Goal: Task Accomplishment & Management: Manage account settings

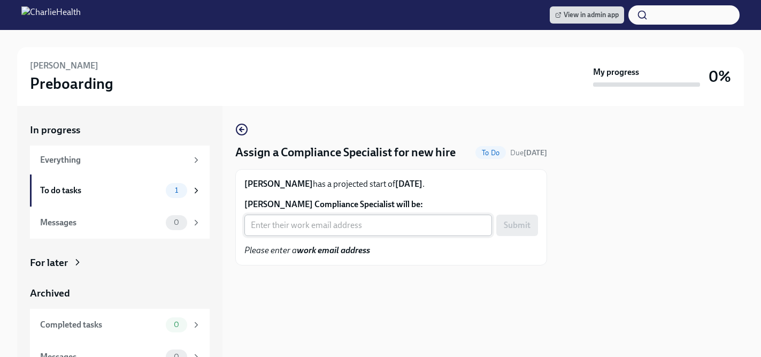
click at [286, 229] on input "Xiaoyu Zhang's Compliance Specialist will be:" at bounding box center [368, 225] width 248 height 21
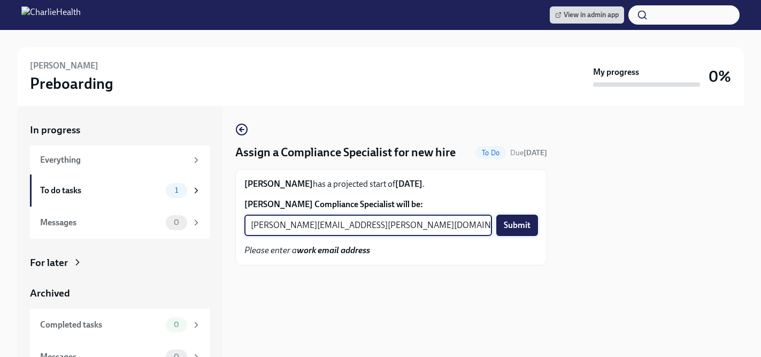
type input "chelsey.mendoza@charliehealth.com"
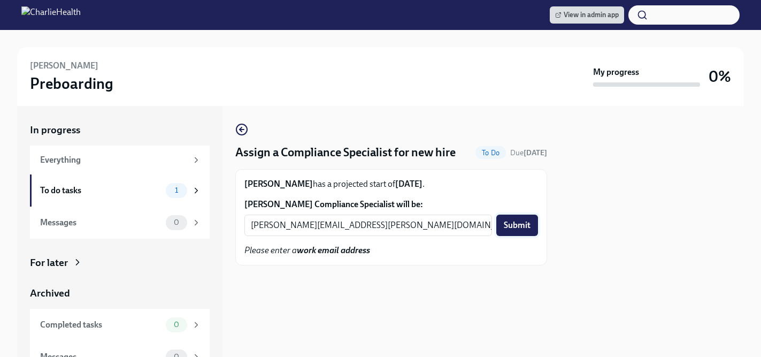
click at [508, 221] on span "Submit" at bounding box center [517, 225] width 27 height 11
click at [342, 231] on input "Ted Nelson's Compliance Specialist will be:" at bounding box center [368, 225] width 248 height 21
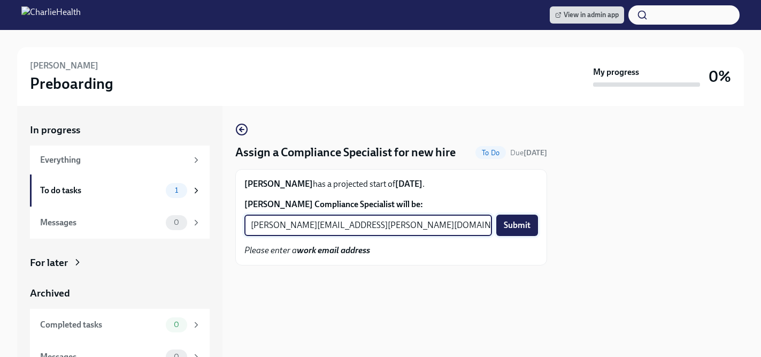
type input "kristy.johnson@charliehealth.com"
click at [507, 226] on span "Submit" at bounding box center [517, 225] width 27 height 11
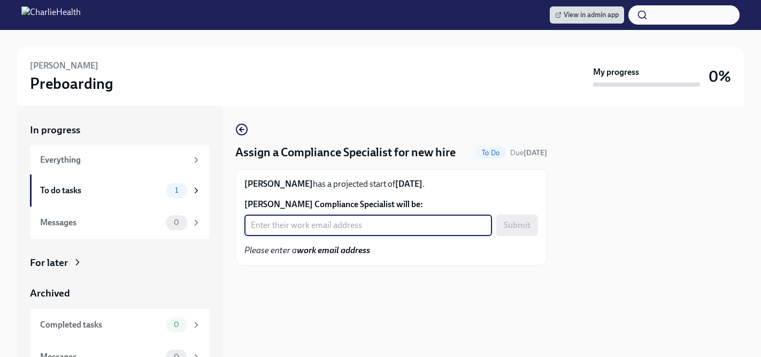
click at [323, 226] on input "Rebecca Lynn's Compliance Specialist will be:" at bounding box center [368, 225] width 248 height 21
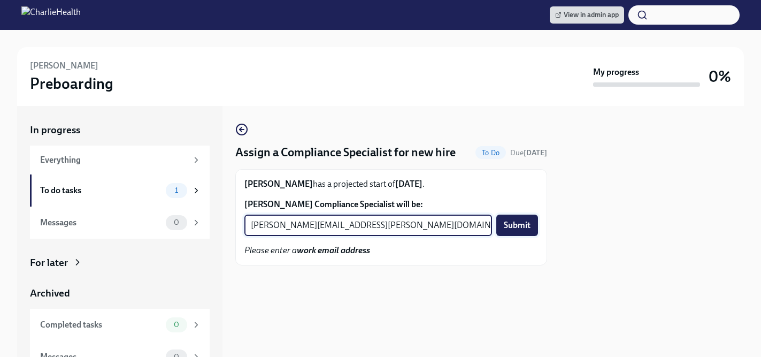
type input "tyler.pieper@charliehealth.com"
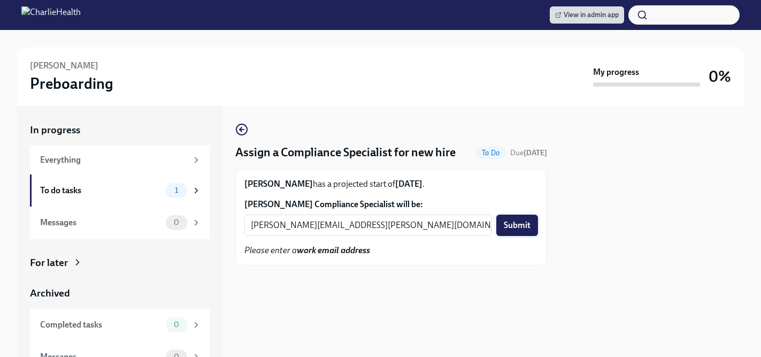
click at [514, 229] on span "Submit" at bounding box center [517, 225] width 27 height 11
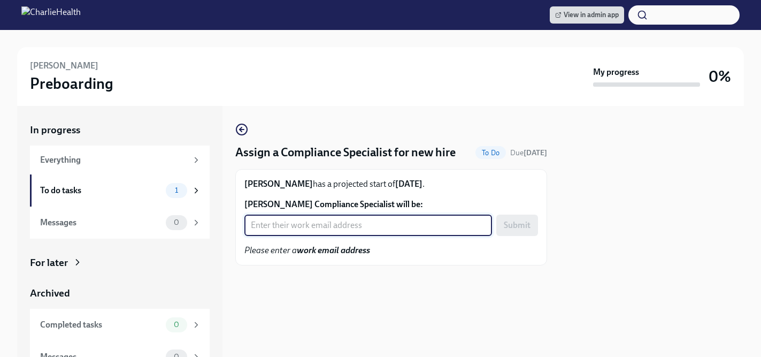
click at [323, 232] on input "[PERSON_NAME] Compliance Specialist will be:" at bounding box center [368, 225] width 248 height 21
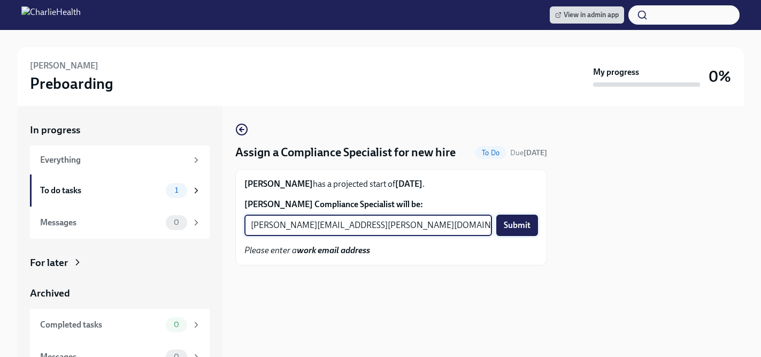
type input "jessica.barrett@charliehealth.com"
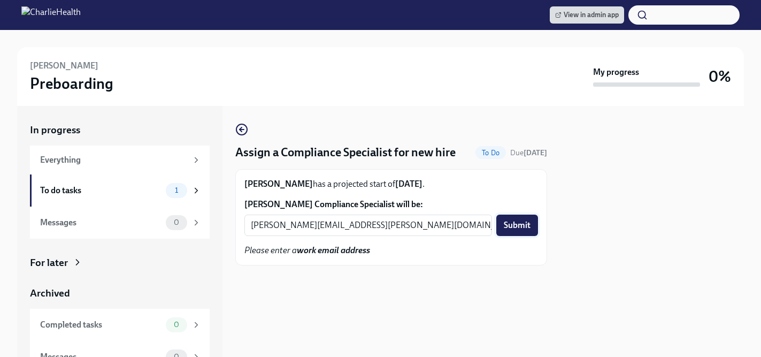
click at [515, 222] on span "Submit" at bounding box center [517, 225] width 27 height 11
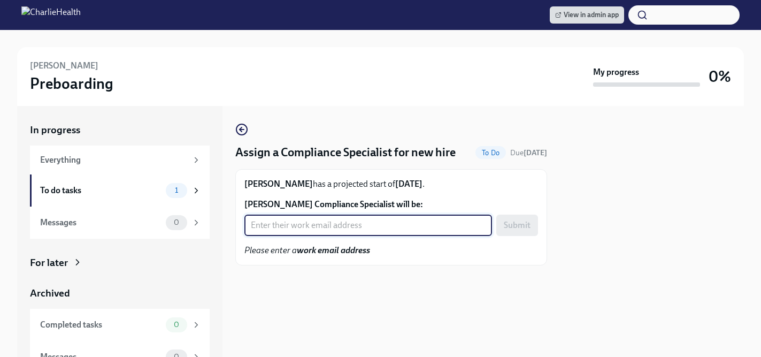
click at [323, 226] on input "Barbara Meche's Compliance Specialist will be:" at bounding box center [368, 225] width 248 height 21
type input "crystal.hemenes@charliehealth.com"
click at [511, 228] on span "Submit" at bounding box center [517, 225] width 27 height 11
click at [316, 234] on input "[PERSON_NAME] Compliance Specialist will be:" at bounding box center [368, 225] width 248 height 21
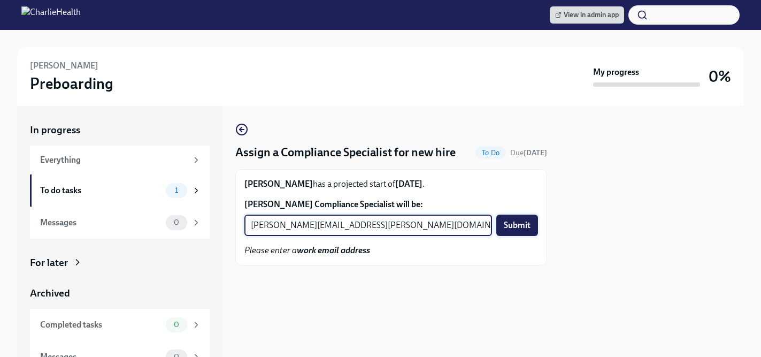
type input "[PERSON_NAME][EMAIL_ADDRESS][PERSON_NAME][DOMAIN_NAME]"
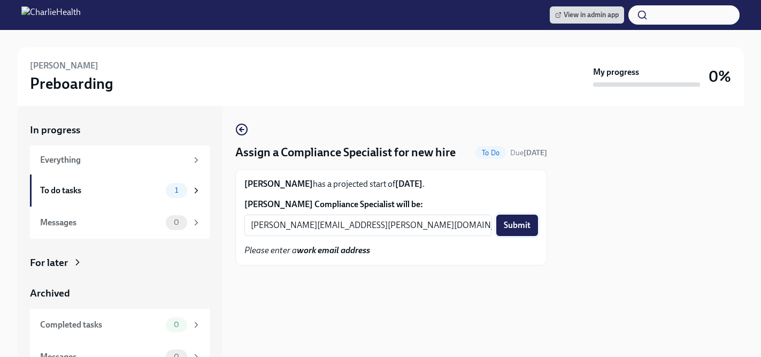
click at [515, 224] on span "Submit" at bounding box center [517, 225] width 27 height 11
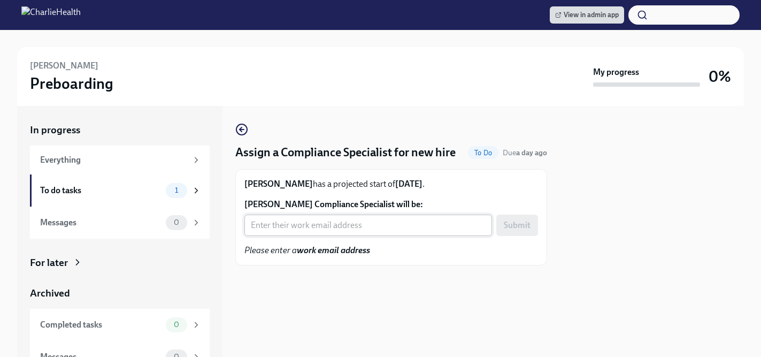
click at [304, 229] on input "[PERSON_NAME] Compliance Specialist will be:" at bounding box center [368, 225] width 248 height 21
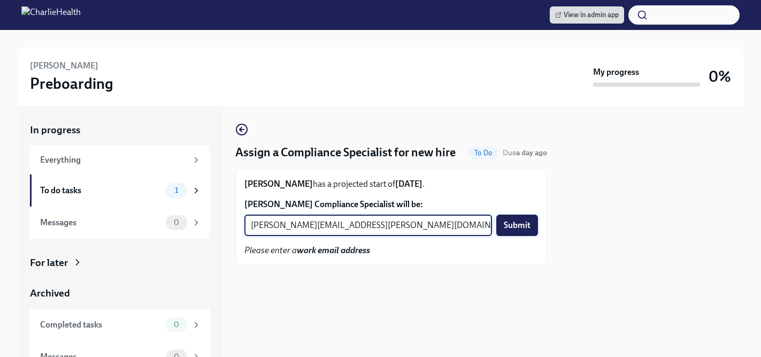
type input "chelsey.mendoza@charliehealth.com"
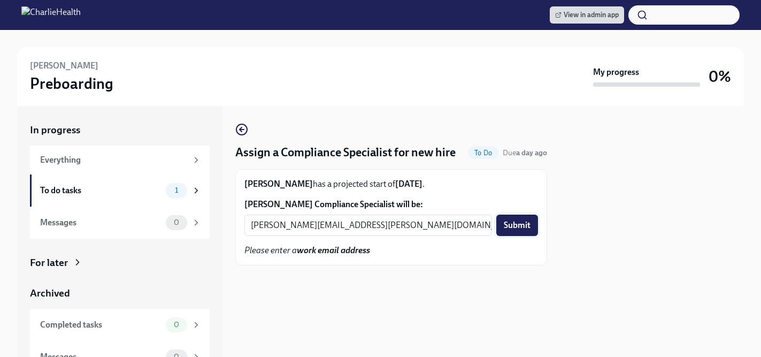
click at [521, 228] on span "Submit" at bounding box center [517, 225] width 27 height 11
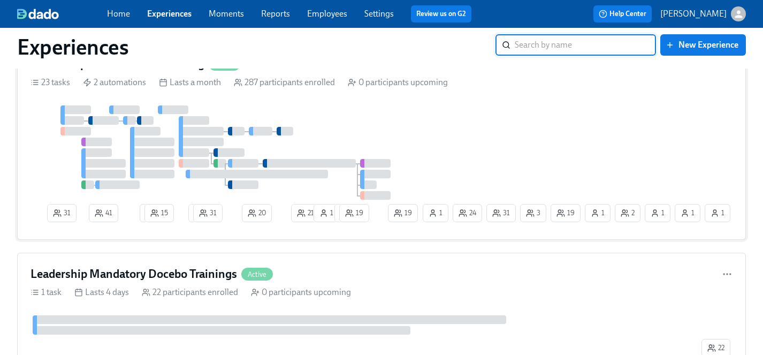
scroll to position [3620, 0]
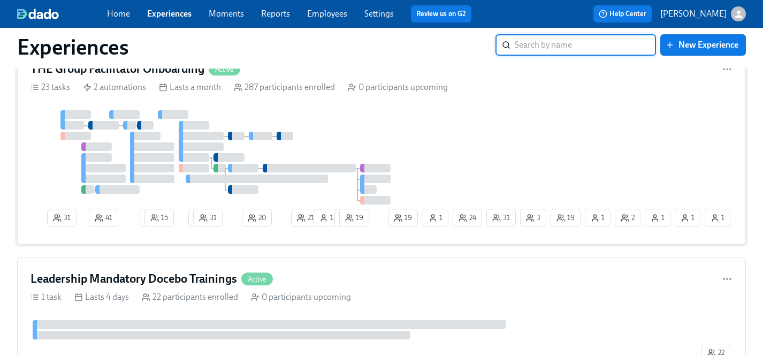
click at [464, 174] on div "31 41 2 15 2 31 20 21 1 1 19 19 31 1 3 2 1 1 24 19 1 1" at bounding box center [381, 170] width 702 height 121
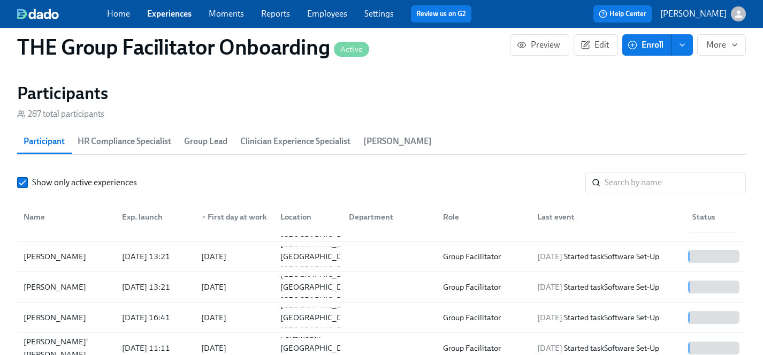
scroll to position [113, 0]
click at [633, 186] on input "search" at bounding box center [675, 182] width 141 height 21
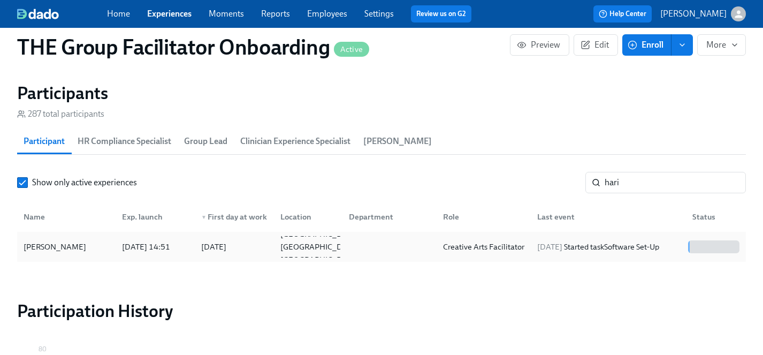
click at [67, 245] on div "Jessica Hariwijaya" at bounding box center [54, 246] width 71 height 13
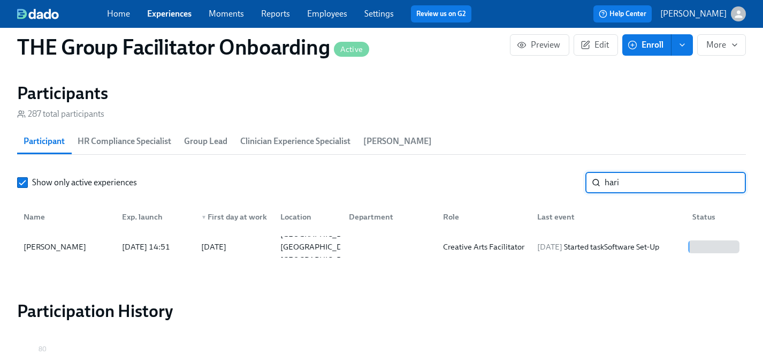
drag, startPoint x: 631, startPoint y: 183, endPoint x: 515, endPoint y: 182, distance: 116.1
click at [512, 182] on div "Show only active experiences hari ​" at bounding box center [381, 182] width 729 height 21
click at [75, 242] on div "Elene Garay Nicholas" at bounding box center [66, 247] width 94 height 26
drag, startPoint x: 646, startPoint y: 186, endPoint x: 483, endPoint y: 178, distance: 163.4
click at [483, 178] on div "Show only active experiences elene ​" at bounding box center [381, 182] width 729 height 21
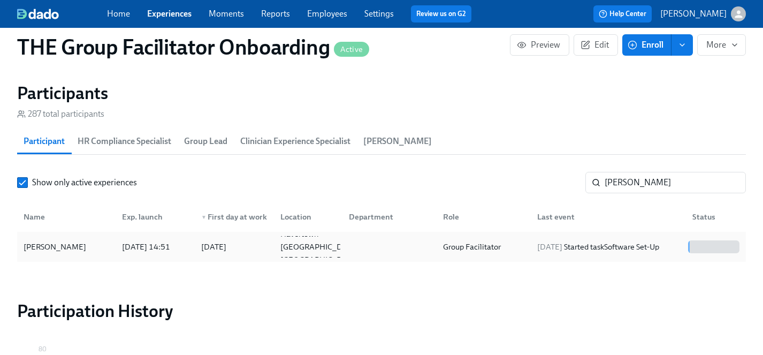
click at [36, 243] on div "Jonathan Marano" at bounding box center [54, 246] width 71 height 13
click at [639, 185] on input "marano" at bounding box center [675, 182] width 141 height 21
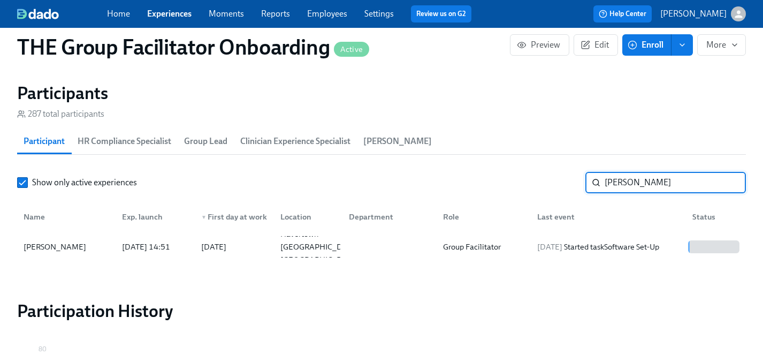
drag, startPoint x: 641, startPoint y: 185, endPoint x: 489, endPoint y: 175, distance: 151.7
click at [489, 175] on div "Show only active experiences marano ​" at bounding box center [381, 182] width 729 height 21
click at [48, 246] on div "Claudia Molina Camerota" at bounding box center [66, 247] width 94 height 26
drag, startPoint x: 649, startPoint y: 181, endPoint x: 510, endPoint y: 181, distance: 139.6
click at [510, 181] on div "Show only active experiences claudia ​" at bounding box center [381, 182] width 729 height 21
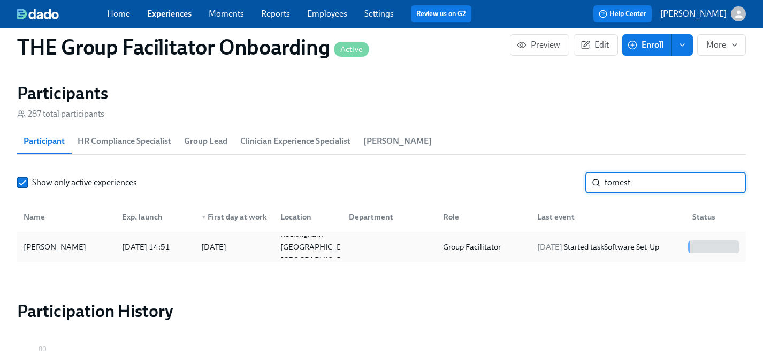
type input "tomest"
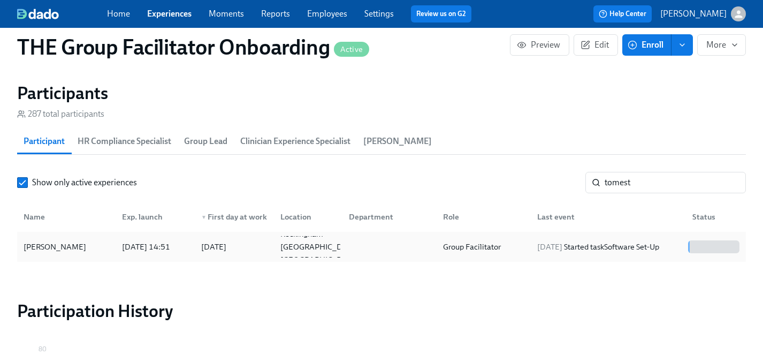
click at [58, 249] on div "Megan Tomestic" at bounding box center [54, 246] width 71 height 13
click at [663, 183] on input "tomest" at bounding box center [675, 182] width 141 height 21
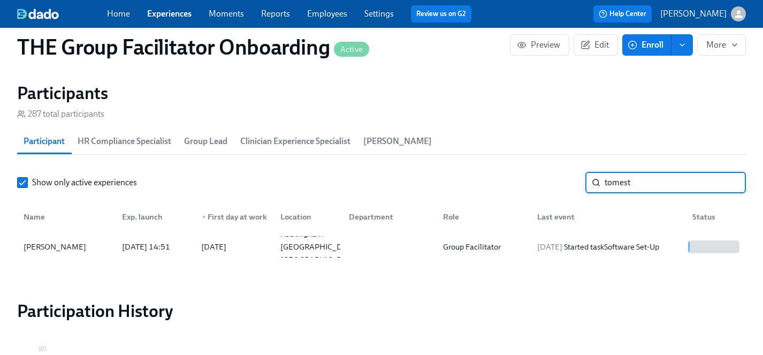
click at [177, 12] on link "Experiences" at bounding box center [169, 14] width 44 height 10
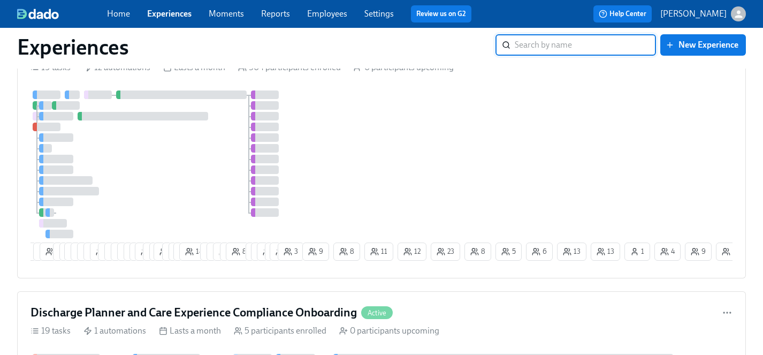
scroll to position [1196, 0]
click at [353, 174] on div "8 1 6 8 5 4 24 22 15 13 13 3 3 5 7 3 8 27 4 2 19 7 7 11 18 9 8 9 4 8 7 17 14 3 …" at bounding box center [381, 178] width 702 height 174
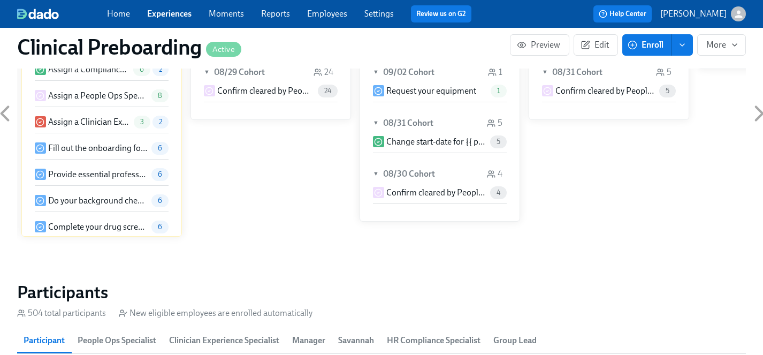
scroll to position [1005, 0]
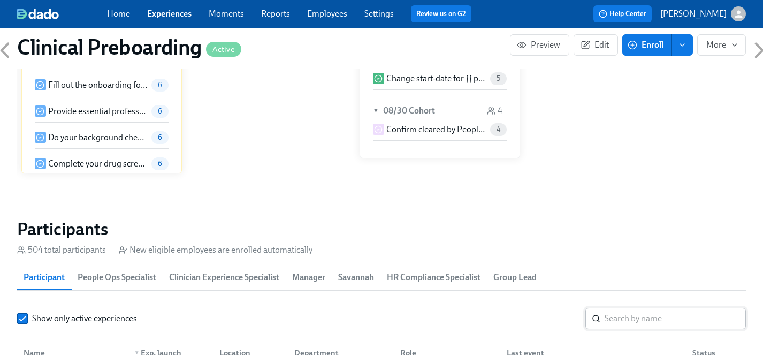
click at [623, 320] on input "search" at bounding box center [675, 318] width 141 height 21
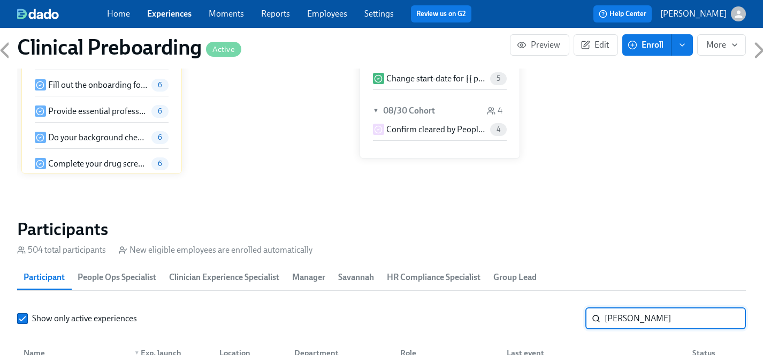
scroll to position [1124, 0]
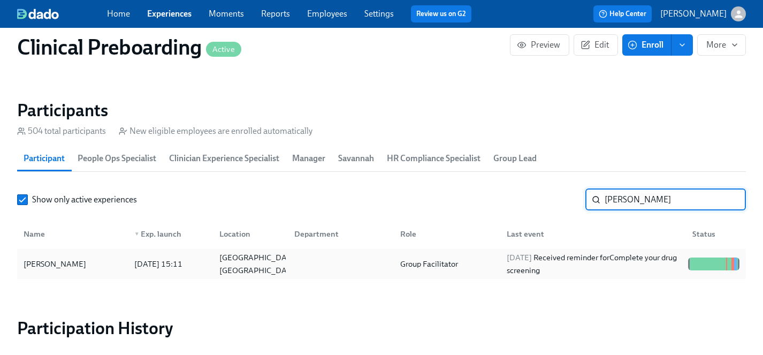
click at [59, 262] on div "Jacqueline Garth" at bounding box center [54, 263] width 71 height 13
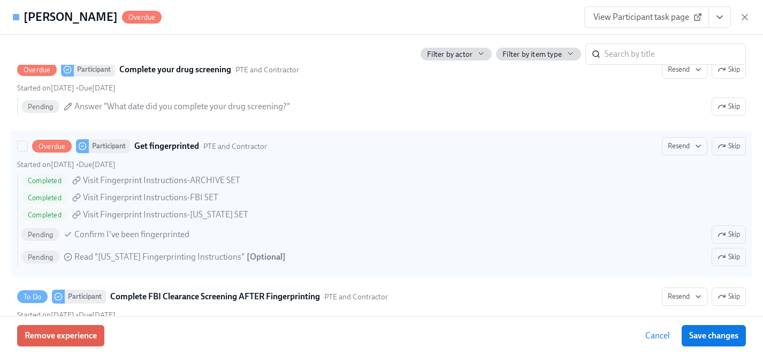
scroll to position [1482, 0]
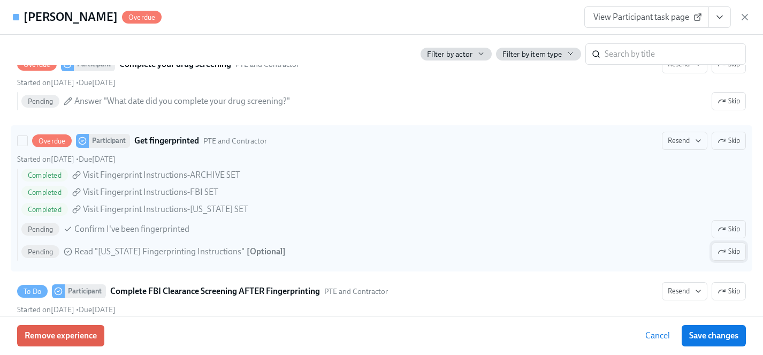
click at [731, 251] on span "Skip" at bounding box center [728, 251] width 22 height 11
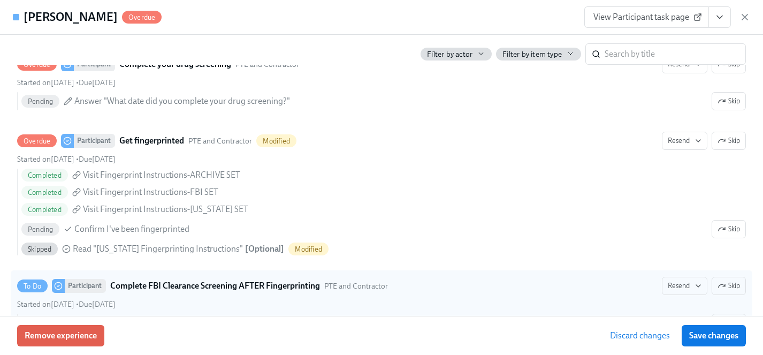
click at [719, 335] on span "Save changes" at bounding box center [713, 335] width 49 height 11
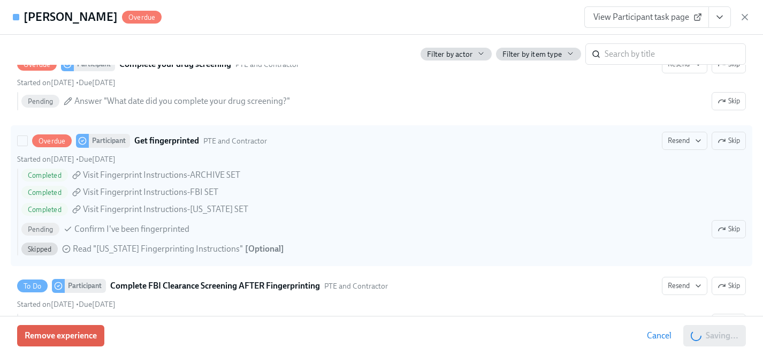
scroll to position [0, 13801]
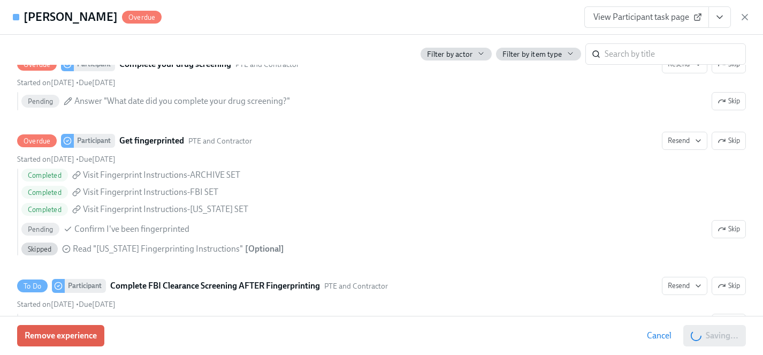
click at [641, 17] on span "View Participant task page" at bounding box center [646, 17] width 106 height 11
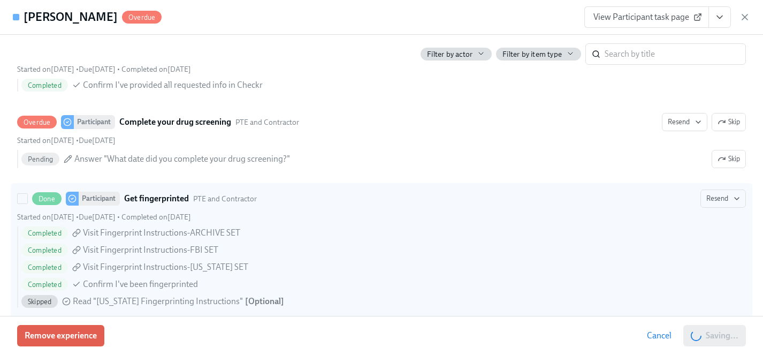
scroll to position [1425, 0]
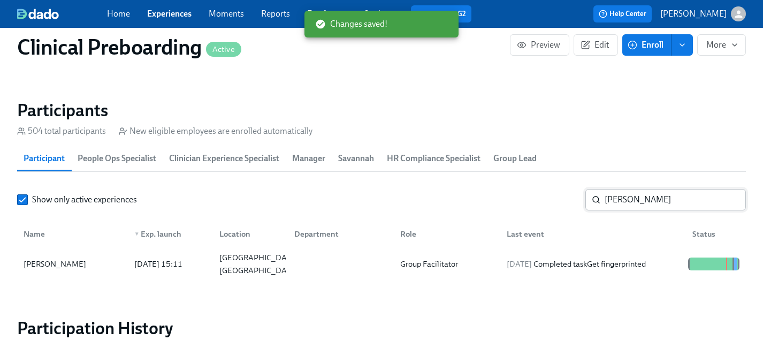
click at [630, 188] on section "Participants 504 total participants New eligible employees are enrolled automat…" at bounding box center [381, 191] width 729 height 183
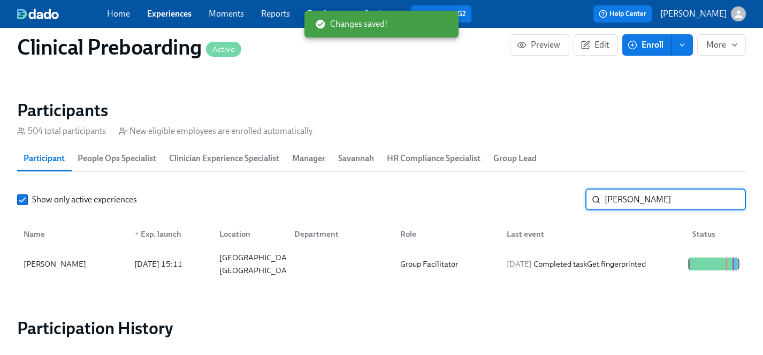
drag, startPoint x: 634, startPoint y: 201, endPoint x: 530, endPoint y: 184, distance: 105.2
click at [530, 184] on section "Participants 504 total participants New eligible employees are enrolled automat…" at bounding box center [381, 191] width 729 height 183
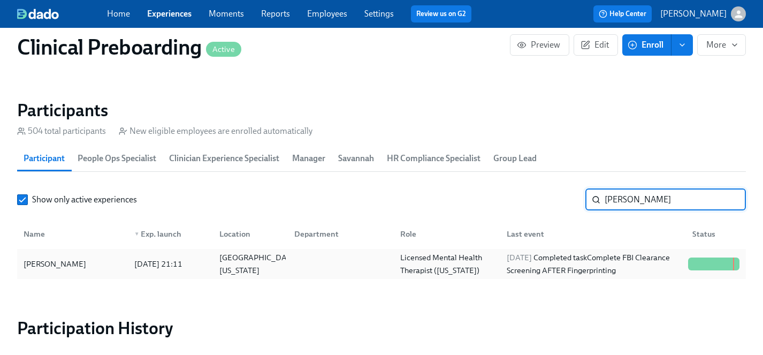
type input "benford"
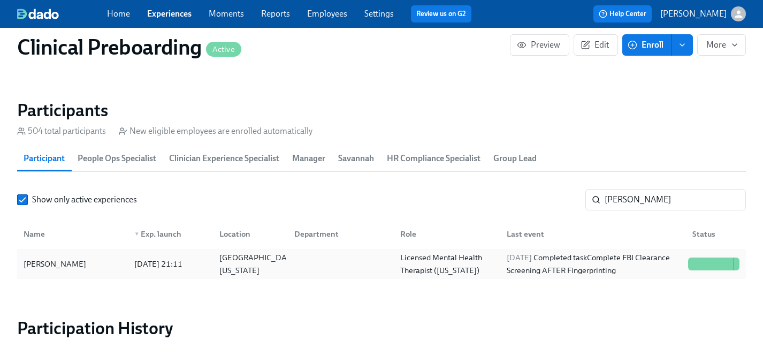
click at [54, 264] on div "Tiffany Benford" at bounding box center [54, 263] width 71 height 13
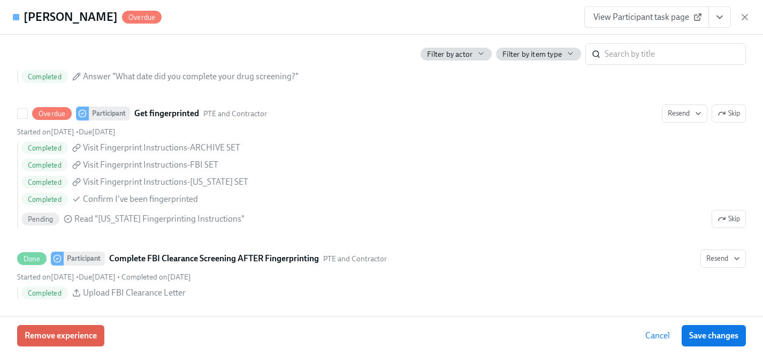
scroll to position [1448, 0]
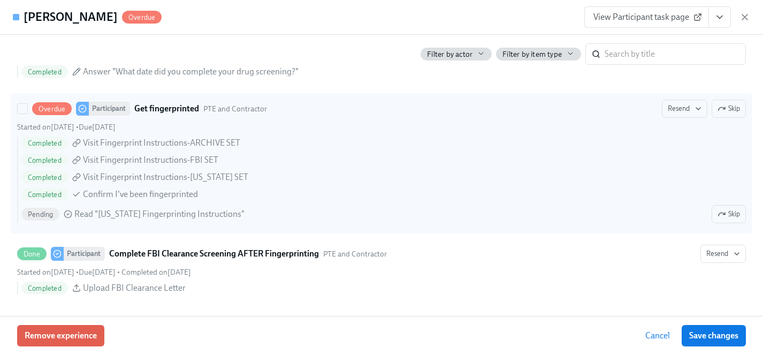
click at [726, 212] on span "Skip" at bounding box center [728, 214] width 22 height 11
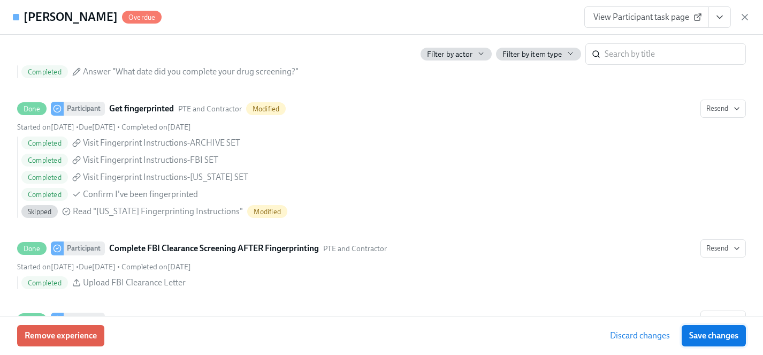
click at [729, 336] on span "Save changes" at bounding box center [713, 335] width 49 height 11
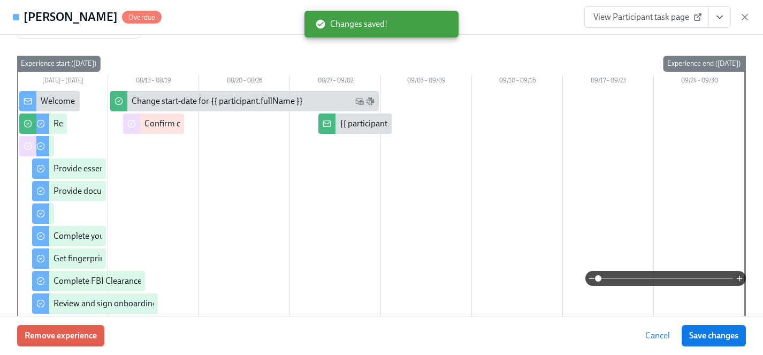
scroll to position [0, 0]
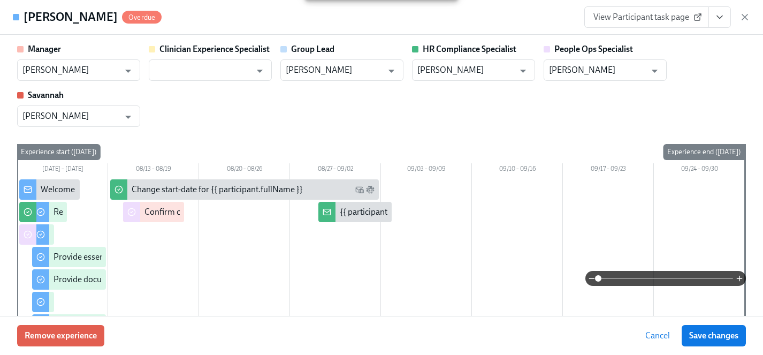
click at [635, 21] on span "View Participant task page" at bounding box center [646, 17] width 106 height 11
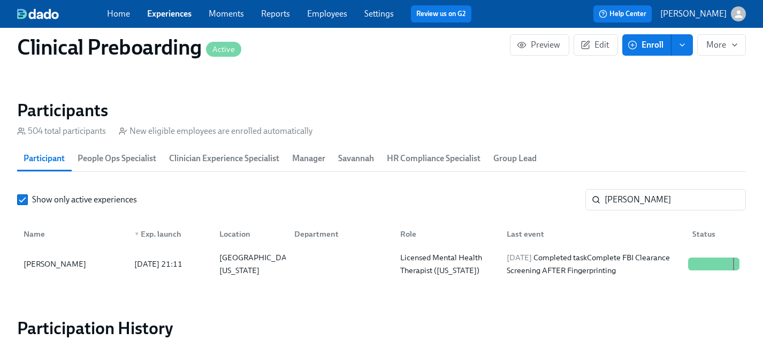
click at [166, 11] on link "Experiences" at bounding box center [169, 14] width 44 height 10
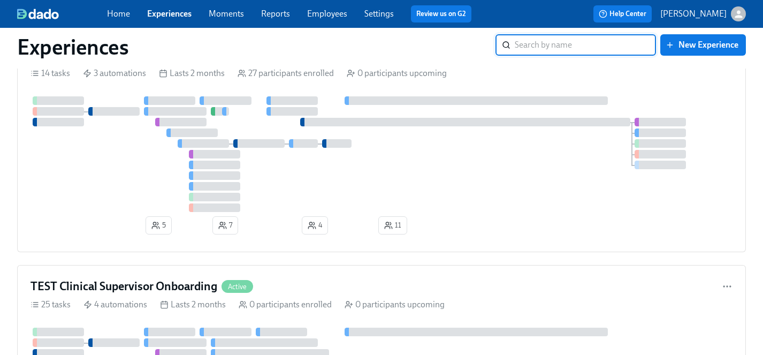
scroll to position [5663, 0]
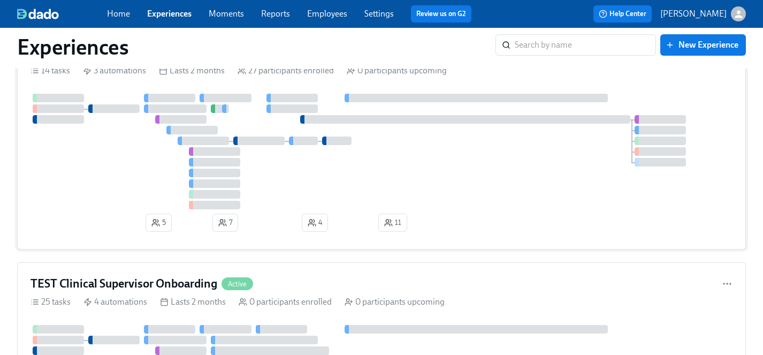
click at [154, 170] on div at bounding box center [381, 152] width 702 height 116
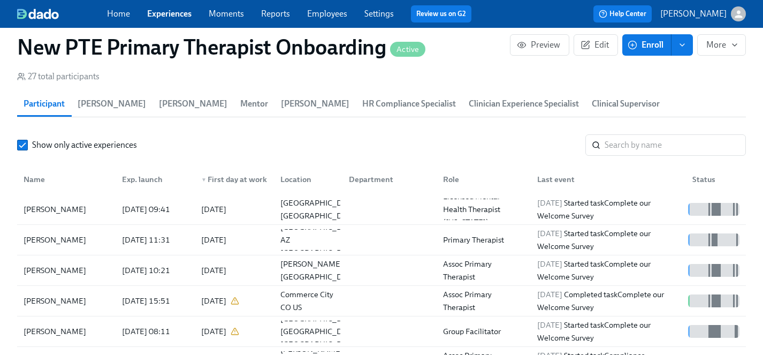
scroll to position [1052, 0]
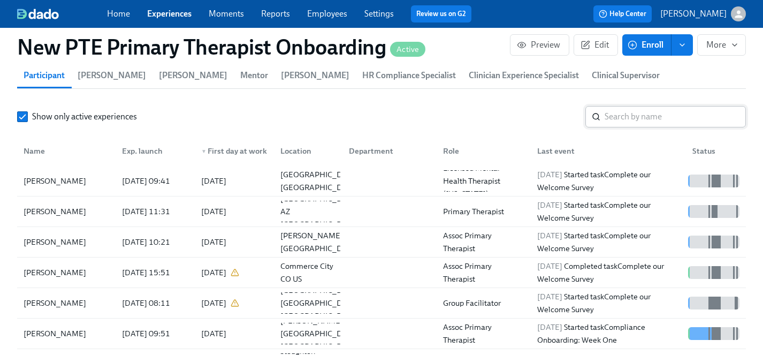
click at [618, 106] on input "search" at bounding box center [675, 116] width 141 height 21
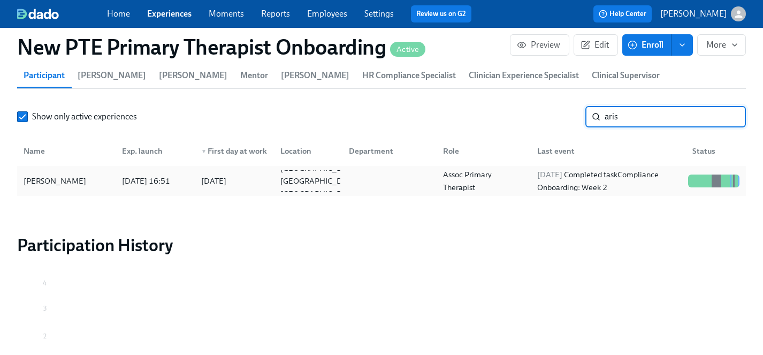
type input "aris"
click at [55, 174] on div "Michelle Arispe" at bounding box center [54, 180] width 71 height 13
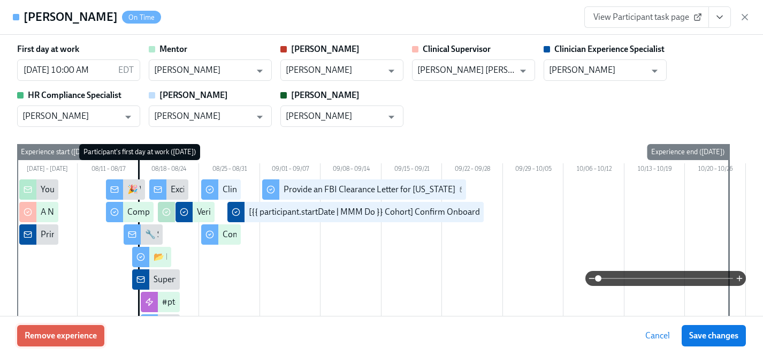
click at [67, 336] on span "Remove experience" at bounding box center [61, 335] width 72 height 11
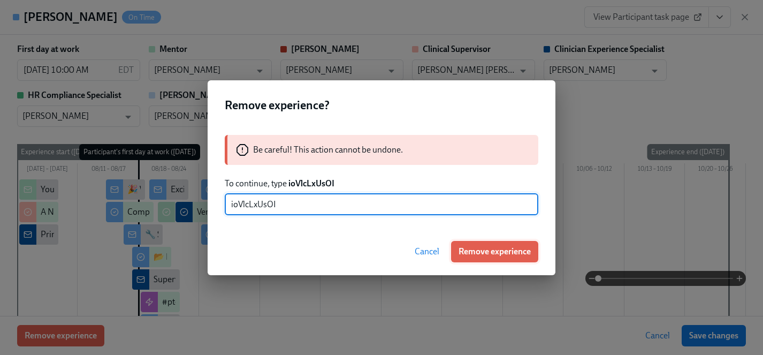
type input "ioVlcLxUsOI"
click at [494, 250] on span "Remove experience" at bounding box center [494, 251] width 72 height 11
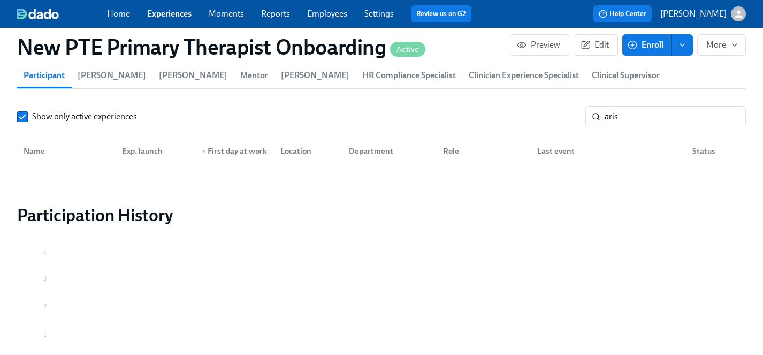
scroll to position [0, 4672]
click at [644, 106] on input "aris" at bounding box center [675, 116] width 141 height 21
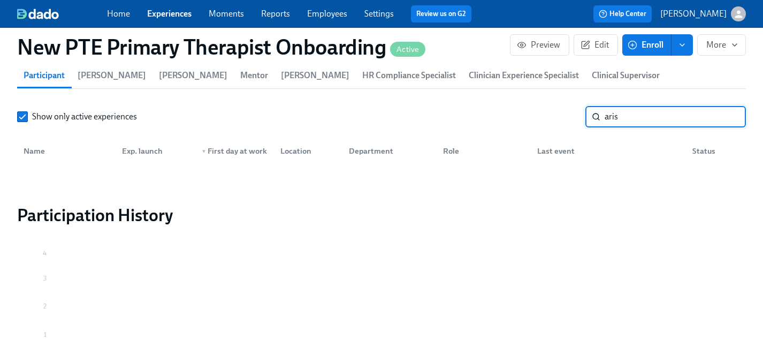
drag, startPoint x: 644, startPoint y: 97, endPoint x: 576, endPoint y: 97, distance: 67.9
click at [576, 106] on div "Show only active experiences aris ​" at bounding box center [381, 116] width 729 height 21
drag, startPoint x: 655, startPoint y: 99, endPoint x: 598, endPoint y: 99, distance: 56.7
click at [598, 106] on div "courtenay ​" at bounding box center [665, 116] width 160 height 21
type input "hall"
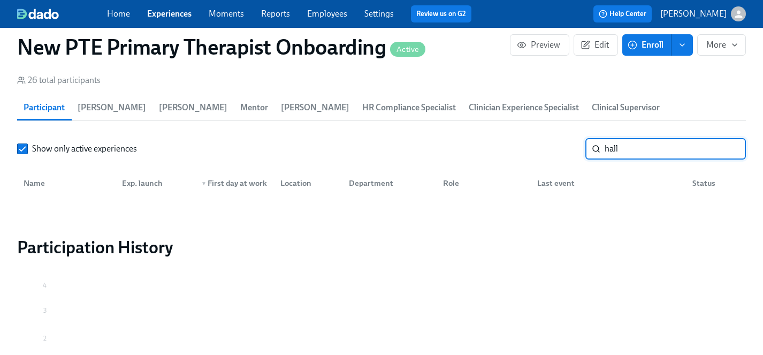
scroll to position [1006, 0]
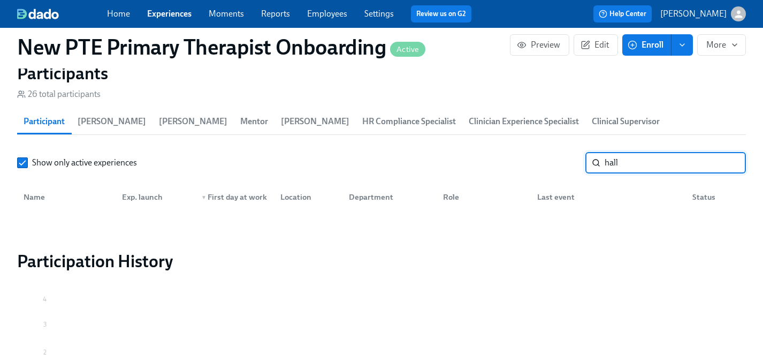
click at [644, 152] on input "hall" at bounding box center [675, 162] width 141 height 21
drag, startPoint x: 639, startPoint y: 146, endPoint x: 566, endPoint y: 146, distance: 73.3
click at [566, 152] on div "Show only active experiences hall ​" at bounding box center [381, 162] width 729 height 21
type input "c"
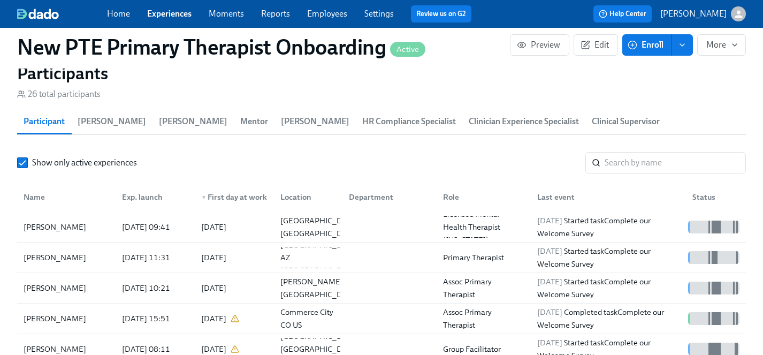
click at [163, 14] on link "Experiences" at bounding box center [169, 14] width 44 height 10
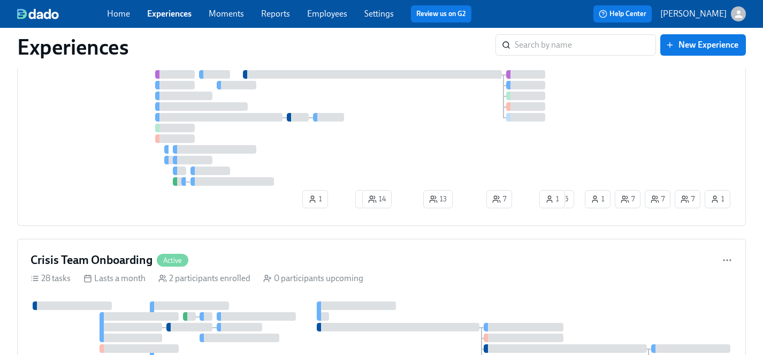
scroll to position [4751, 0]
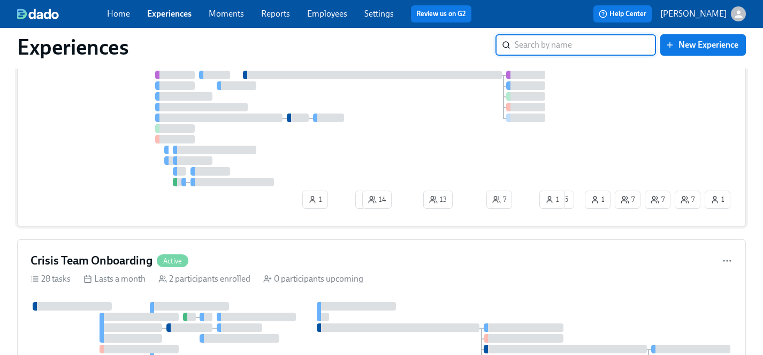
click at [110, 160] on div at bounding box center [306, 101] width 552 height 169
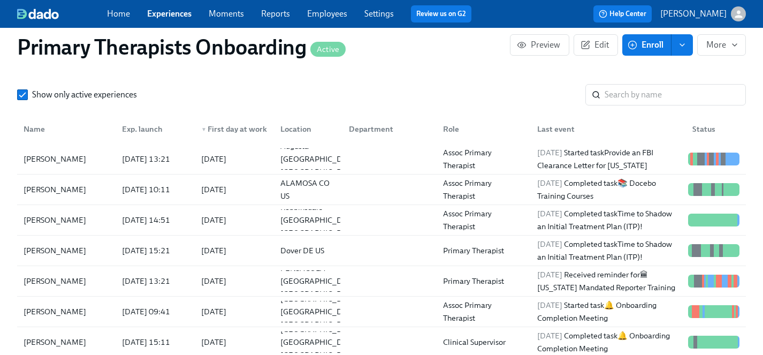
scroll to position [1203, 0]
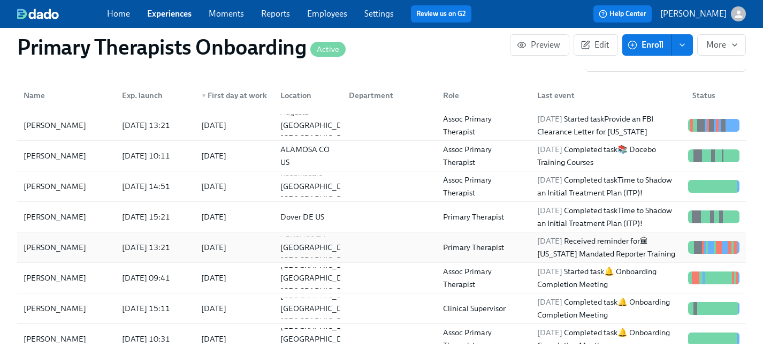
click at [55, 241] on div "Courtenay Hall" at bounding box center [54, 247] width 71 height 13
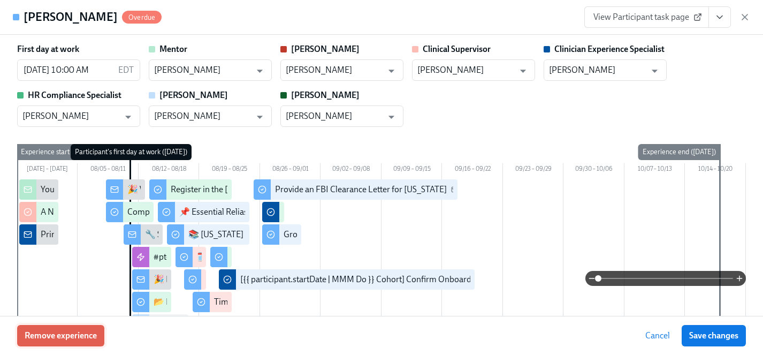
click at [64, 333] on span "Remove experience" at bounding box center [61, 335] width 72 height 11
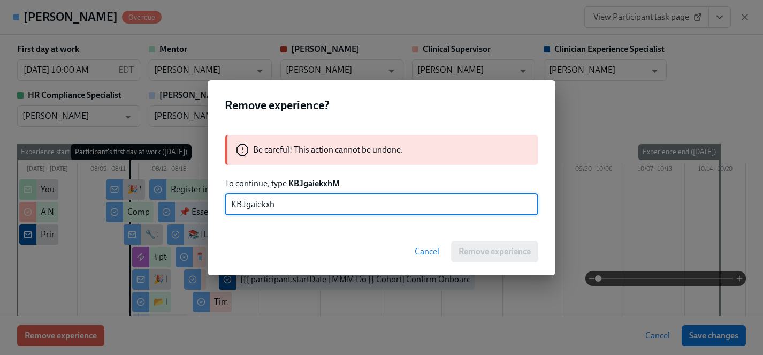
type input "KBJgaiekxhM"
click at [495, 254] on span "Remove experience" at bounding box center [494, 251] width 72 height 11
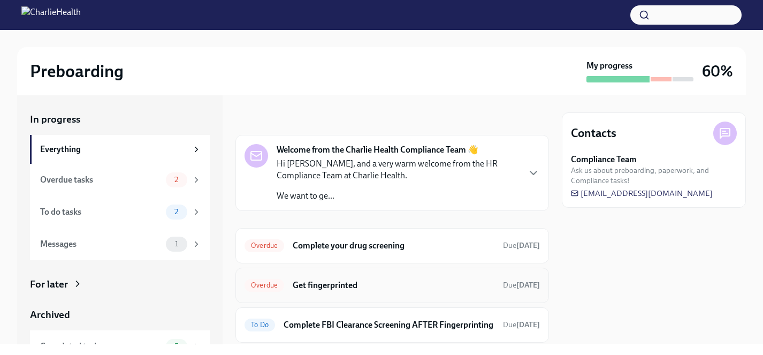
click at [366, 283] on h6 "Get fingerprinted" at bounding box center [394, 285] width 202 height 12
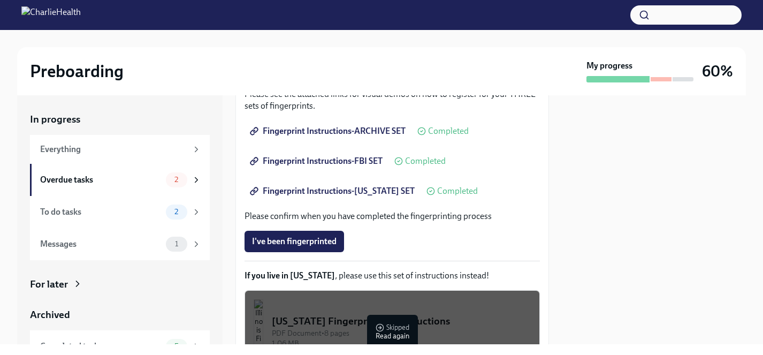
scroll to position [226, 0]
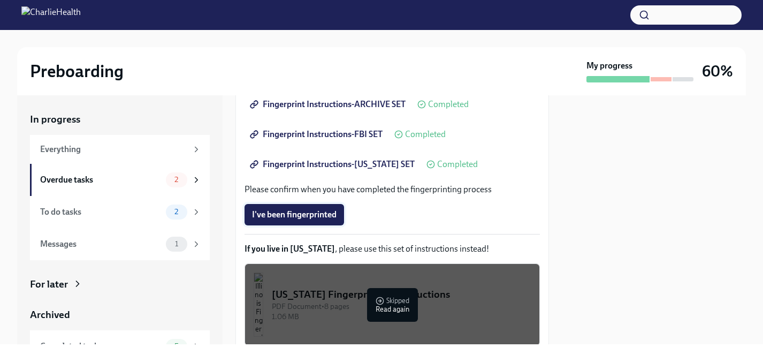
click at [314, 213] on span "I've been fingerprinted" at bounding box center [294, 214] width 85 height 11
